Goal: Information Seeking & Learning: Learn about a topic

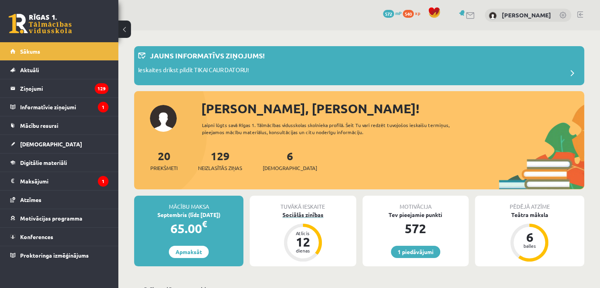
click at [299, 216] on div "Sociālās zinības" at bounding box center [303, 215] width 106 height 8
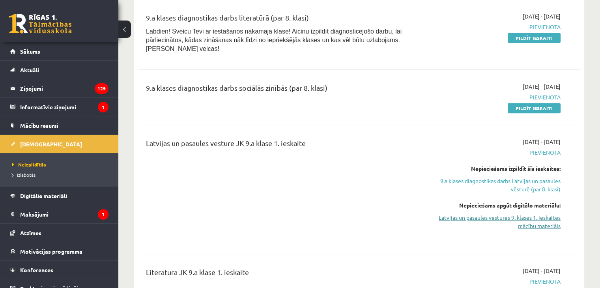
scroll to position [316, 0]
drag, startPoint x: 501, startPoint y: 215, endPoint x: 353, endPoint y: 191, distance: 149.9
click at [353, 191] on div "Latvijas un pasaules vēsture JK 9.a klase 1. ieskaite" at bounding box center [282, 189] width 284 height 103
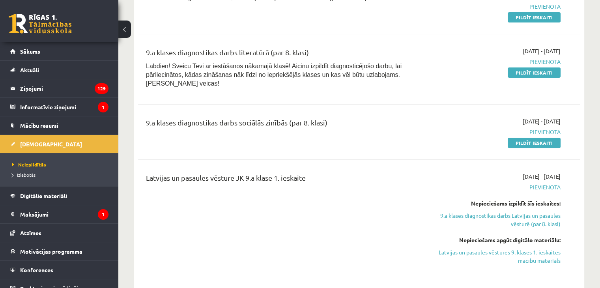
scroll to position [276, 0]
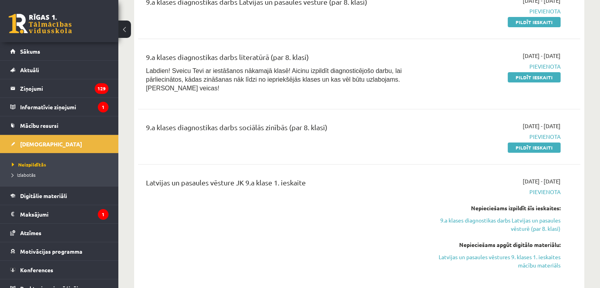
drag, startPoint x: 489, startPoint y: 248, endPoint x: 335, endPoint y: 48, distance: 252.7
click at [489, 253] on link "Latvijas un pasaules vēstures 9. klases 1. ieskaites mācību materiāls" at bounding box center [495, 261] width 130 height 17
